Goal: Information Seeking & Learning: Find specific fact

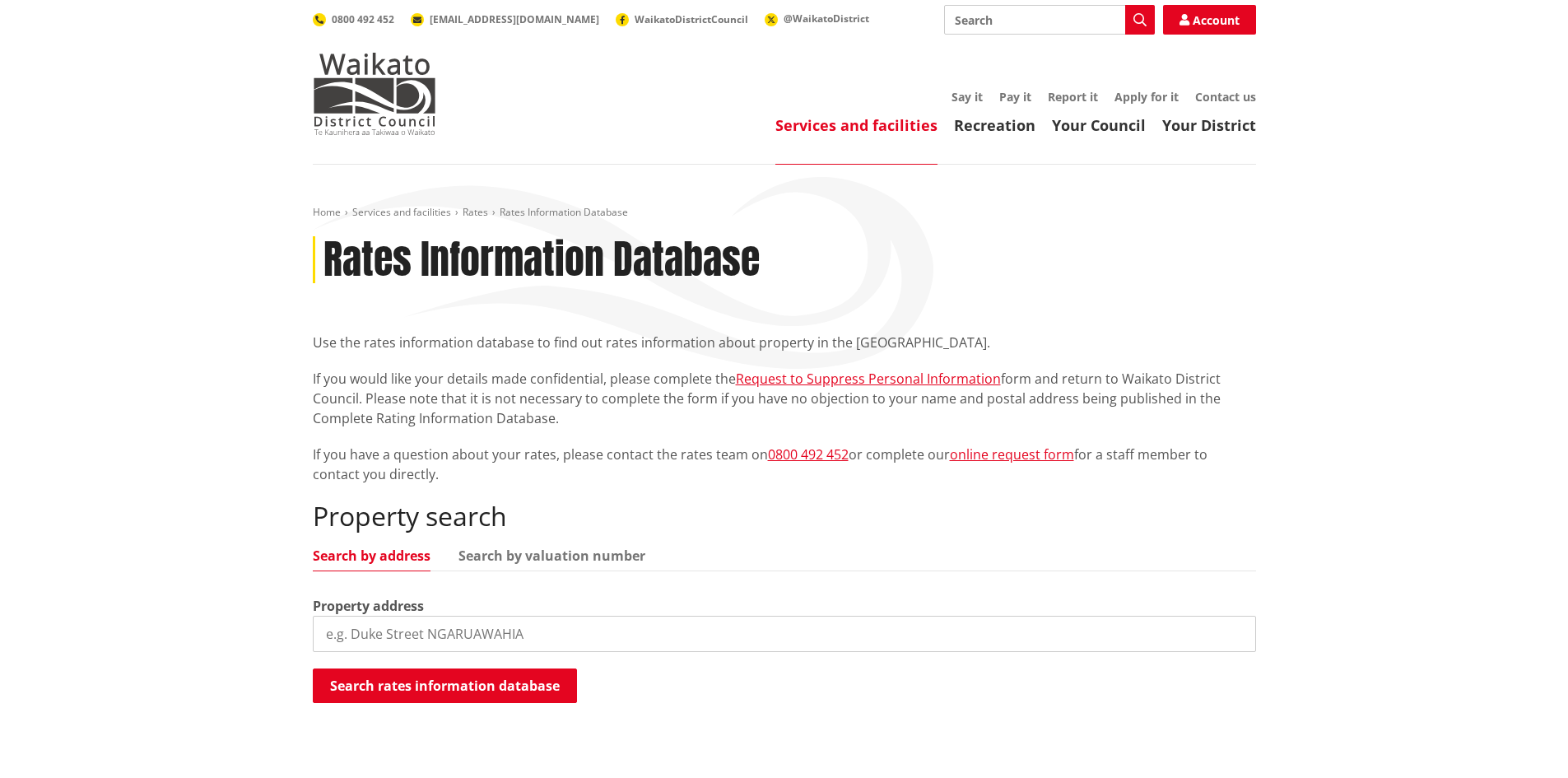
click at [417, 636] on input "search" at bounding box center [784, 634] width 943 height 36
type input "15 regent street ngaruawahia"
click at [478, 689] on button "Search rates information database" at bounding box center [445, 685] width 264 height 35
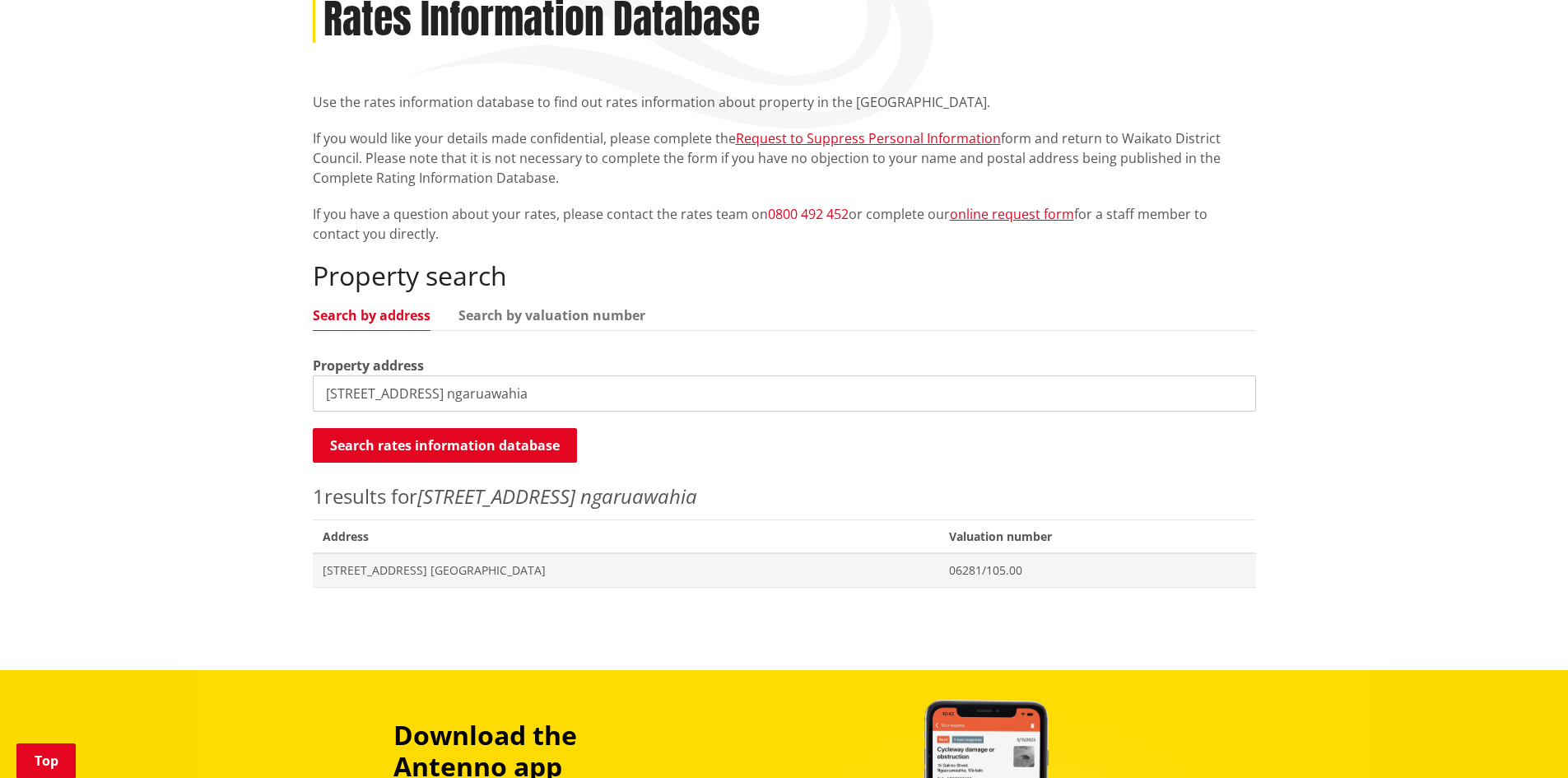
scroll to position [411, 0]
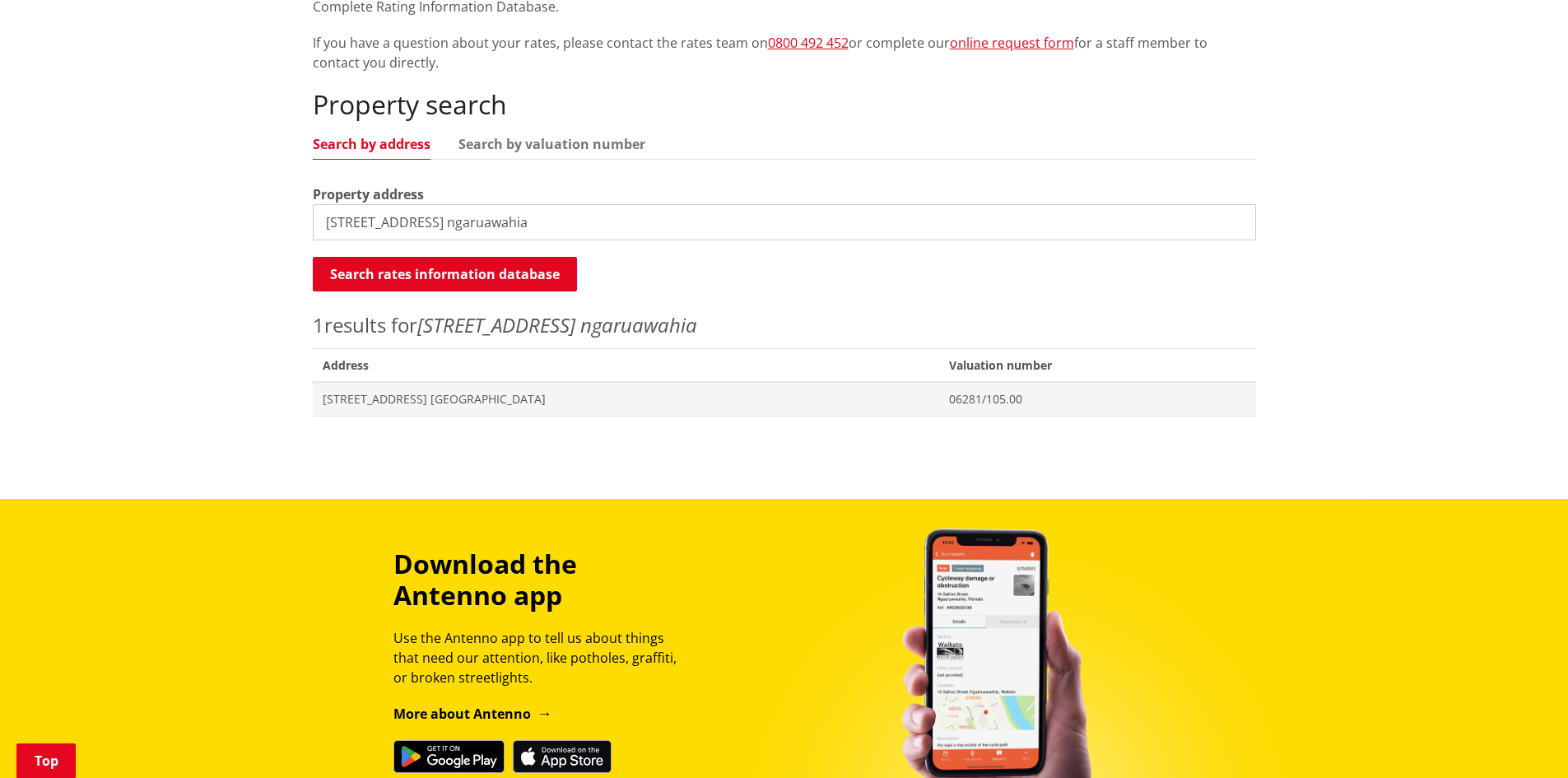
click at [435, 418] on div "Home Services and facilities Rates Rates Information Database Rates Information…" at bounding box center [784, 113] width 968 height 639
click at [464, 404] on span "[STREET_ADDRESS] [GEOGRAPHIC_DATA]" at bounding box center [626, 399] width 606 height 17
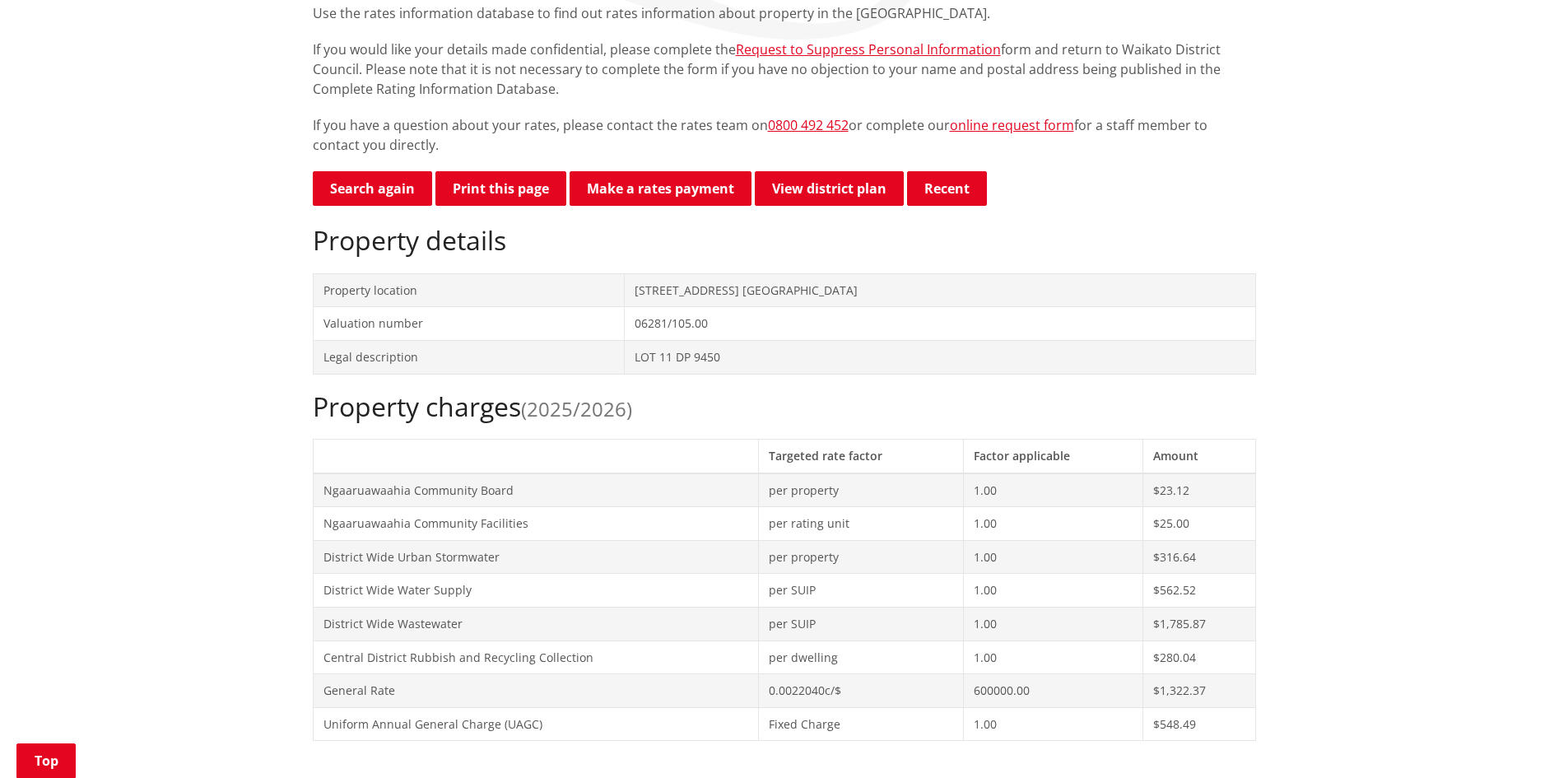
scroll to position [741, 0]
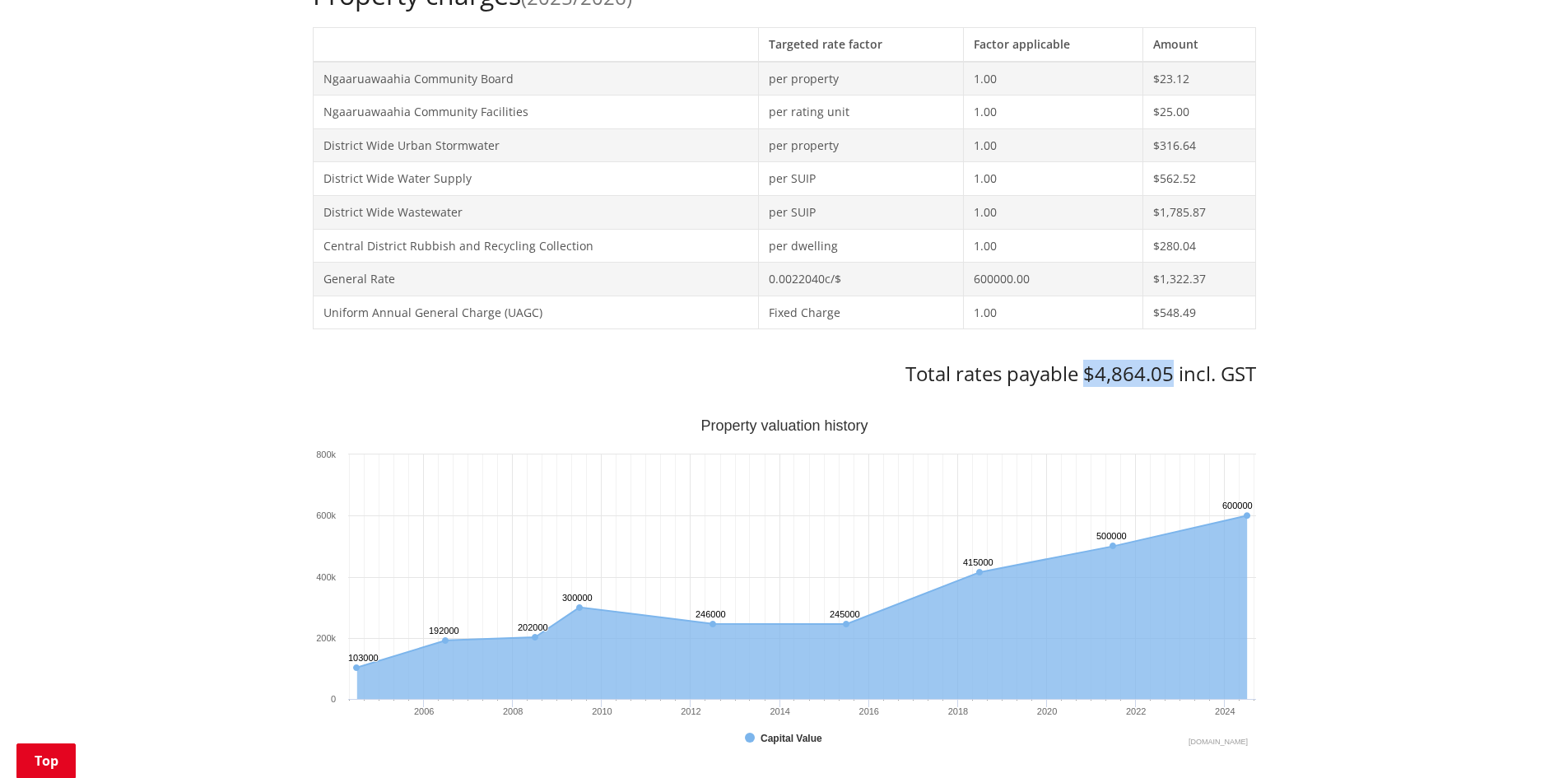
drag, startPoint x: 1080, startPoint y: 374, endPoint x: 1170, endPoint y: 377, distance: 90.0
click at [1170, 377] on h3 "Total rates payable $4,864.05 incl. GST" at bounding box center [784, 374] width 943 height 24
copy h3 "$4,864.05"
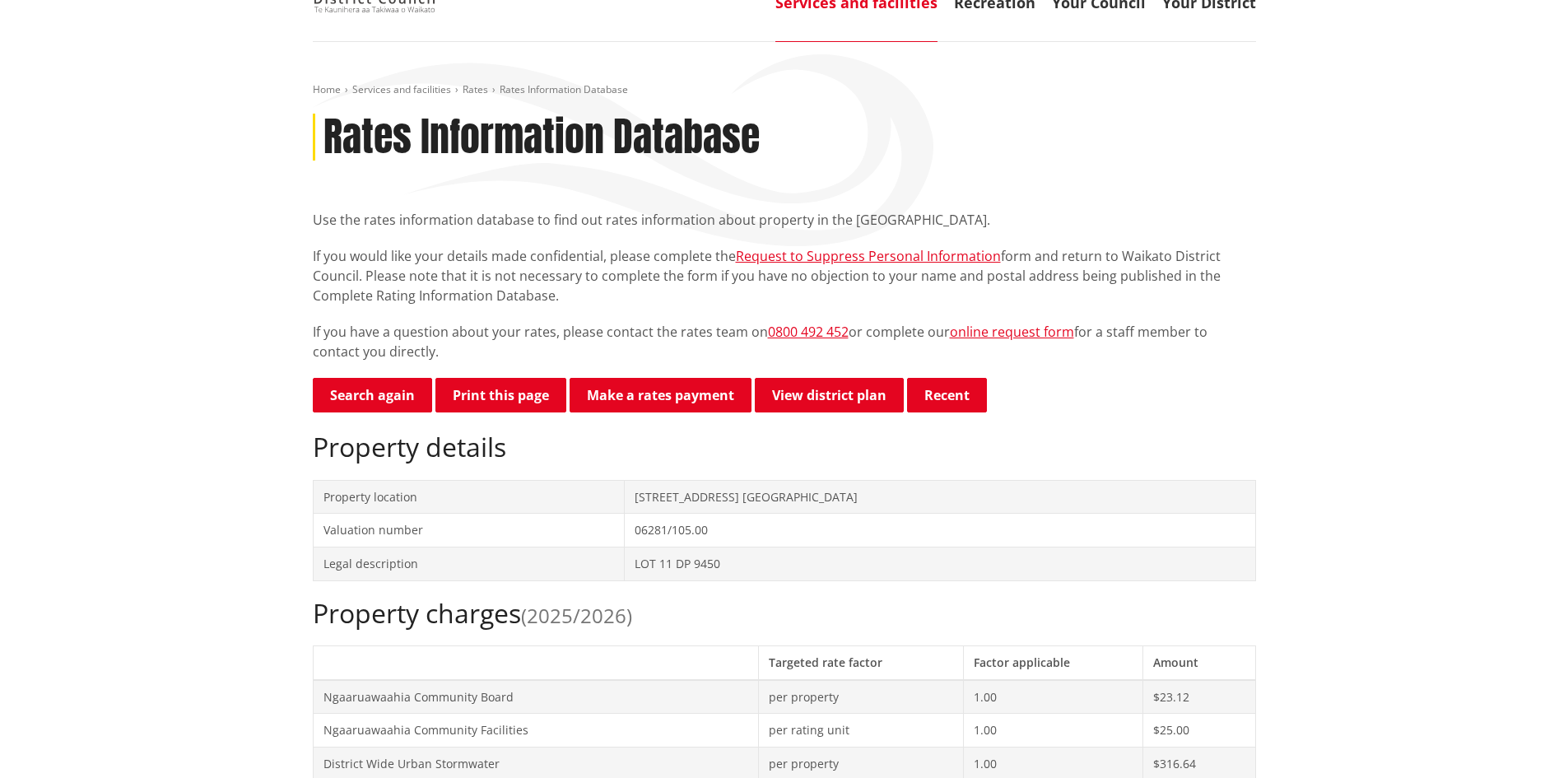
scroll to position [82, 0]
